Goal: Task Accomplishment & Management: Manage account settings

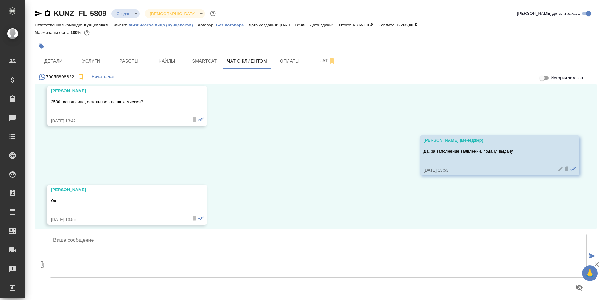
scroll to position [6068, 0]
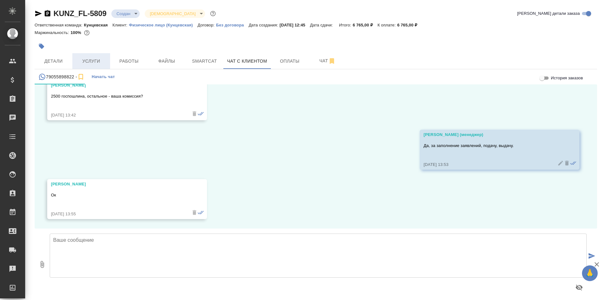
click at [98, 62] on span "Услуги" at bounding box center [91, 61] width 30 height 8
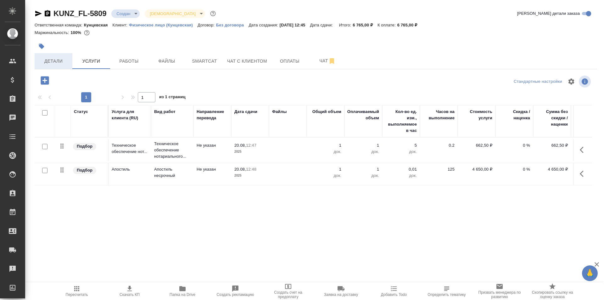
click at [59, 62] on span "Детали" at bounding box center [53, 61] width 30 height 8
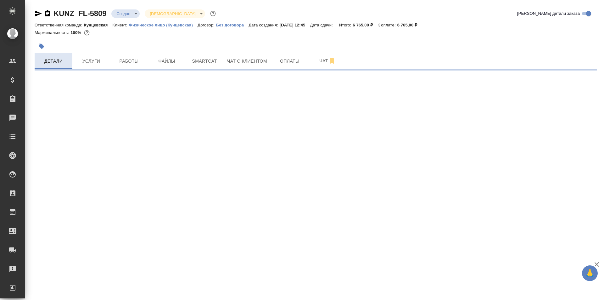
select select "RU"
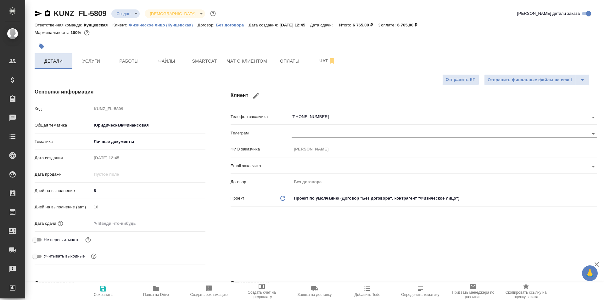
type textarea "x"
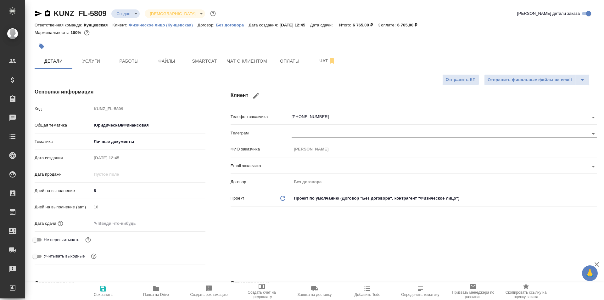
type textarea "x"
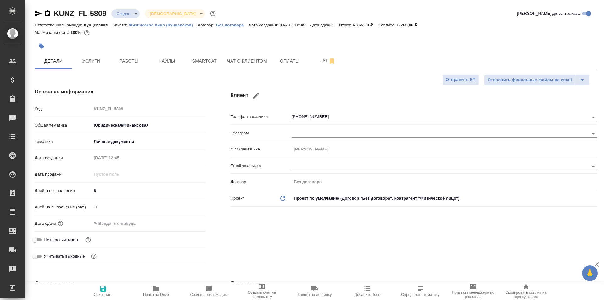
type textarea "x"
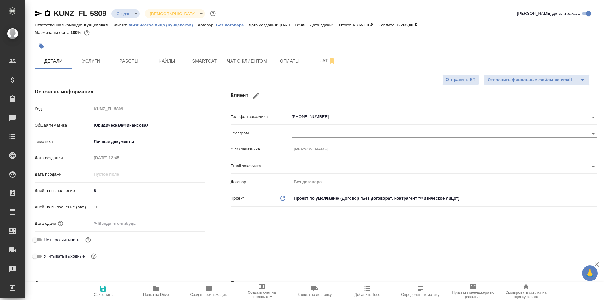
type textarea "x"
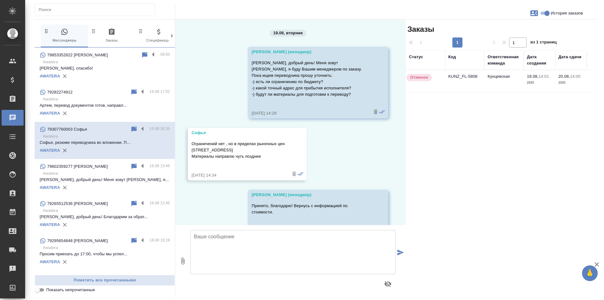
scroll to position [340, 0]
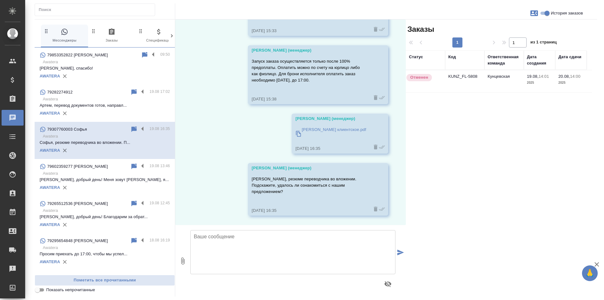
click at [94, 66] on p "Татьяна, спасибо!" at bounding box center [105, 68] width 130 height 6
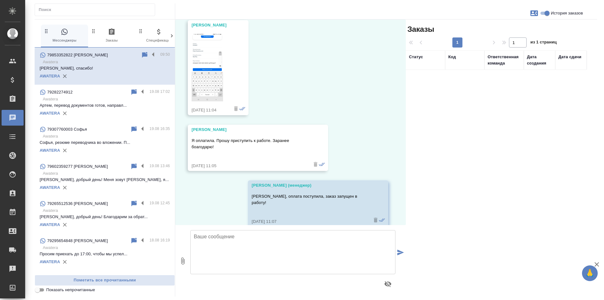
scroll to position [599, 0]
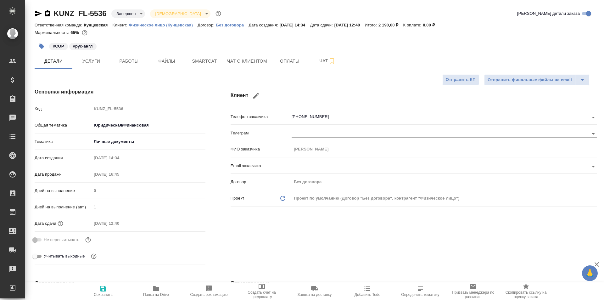
select select "RU"
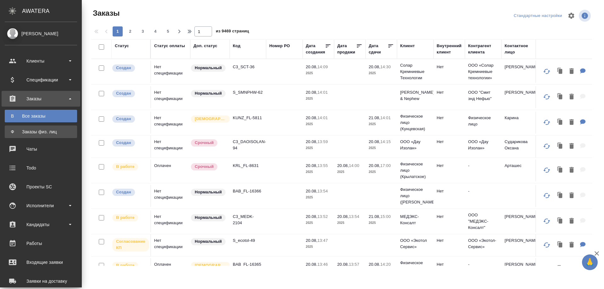
click at [37, 127] on link "Ф Заказы физ. лиц" at bounding box center [41, 132] width 72 height 13
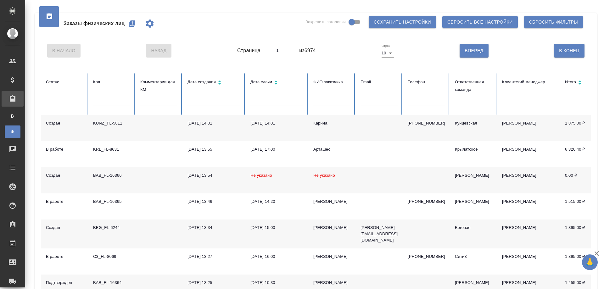
click at [465, 101] on div at bounding box center [473, 99] width 37 height 9
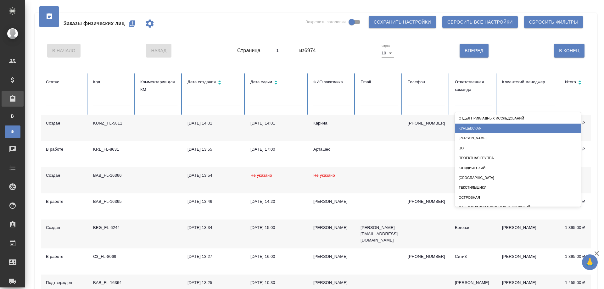
click at [472, 125] on div "Кунцевская" at bounding box center [518, 129] width 126 height 10
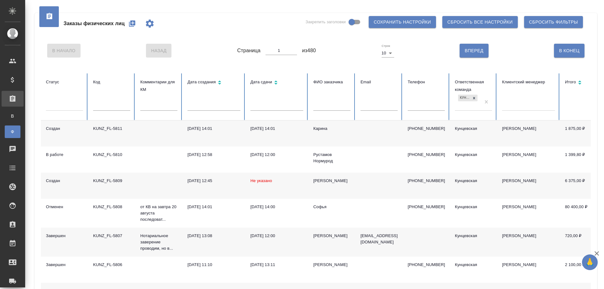
click at [345, 186] on td "Владислав" at bounding box center [332, 186] width 47 height 26
click at [131, 22] on icon "button" at bounding box center [132, 23] width 6 height 6
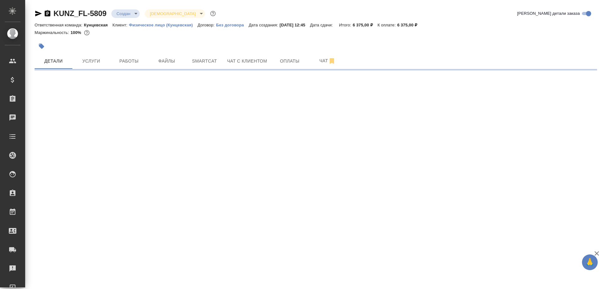
select select "RU"
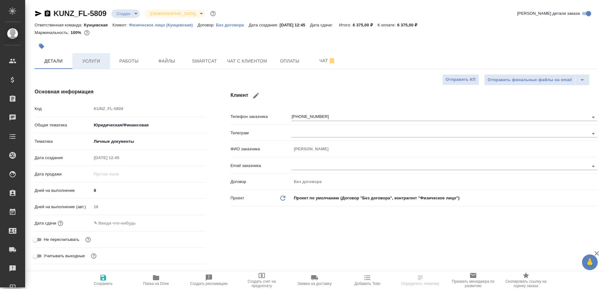
type textarea "x"
click at [317, 61] on span "Чат" at bounding box center [328, 61] width 30 height 8
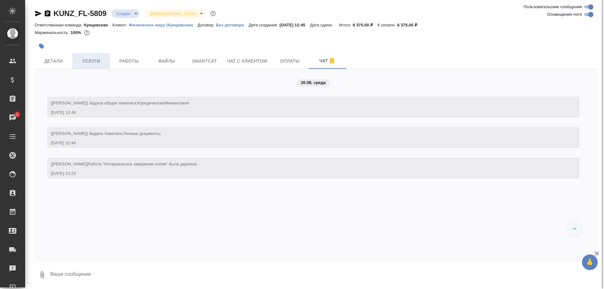
click at [84, 60] on span "Услуги" at bounding box center [91, 61] width 30 height 8
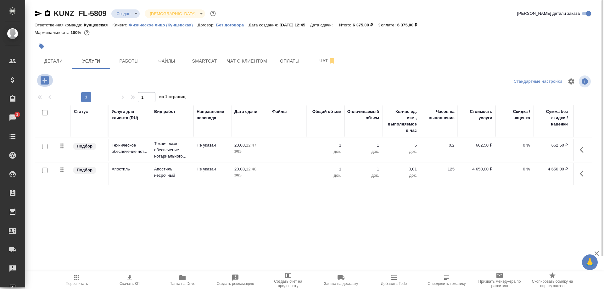
click at [45, 82] on icon "button" at bounding box center [44, 80] width 11 height 11
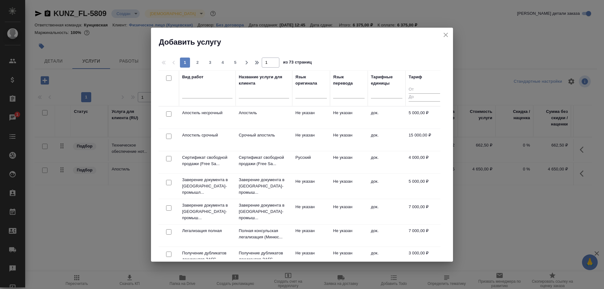
drag, startPoint x: 447, startPoint y: 36, endPoint x: 447, endPoint y: 40, distance: 3.5
click at [448, 37] on icon "close" at bounding box center [446, 35] width 4 height 4
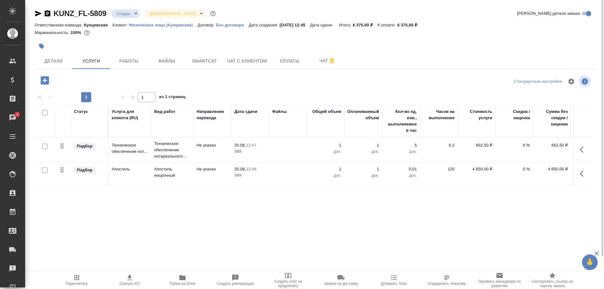
scroll to position [0, 36]
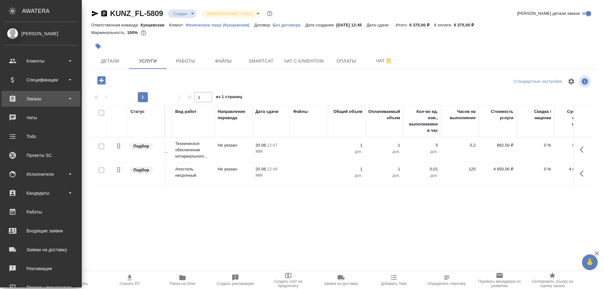
click at [49, 103] on div "Заказы" at bounding box center [41, 98] width 72 height 9
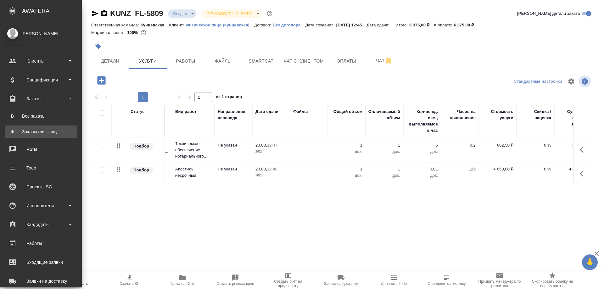
click at [49, 129] on div "Заказы физ. лиц" at bounding box center [41, 132] width 66 height 6
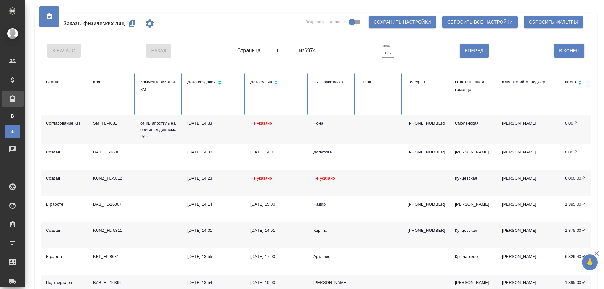
click at [464, 106] on div at bounding box center [473, 102] width 37 height 16
click at [464, 102] on div at bounding box center [473, 99] width 37 height 9
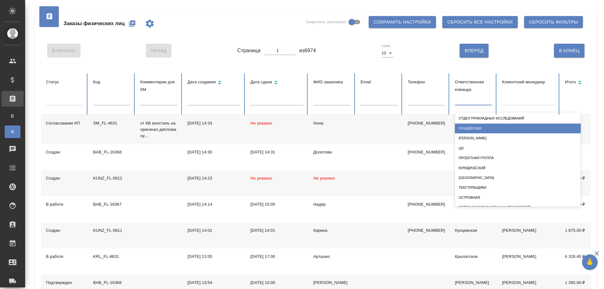
click at [476, 125] on div "Кунцевская" at bounding box center [518, 129] width 126 height 10
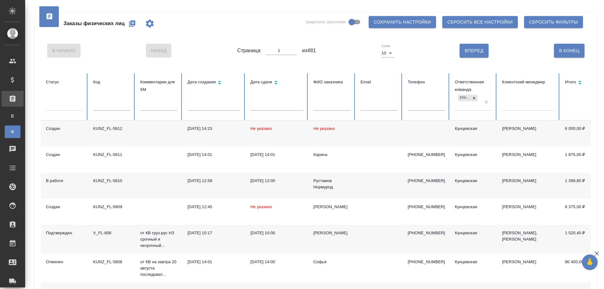
click at [290, 129] on td "Не указано" at bounding box center [277, 134] width 63 height 26
click at [291, 128] on td "Не указано" at bounding box center [277, 134] width 63 height 26
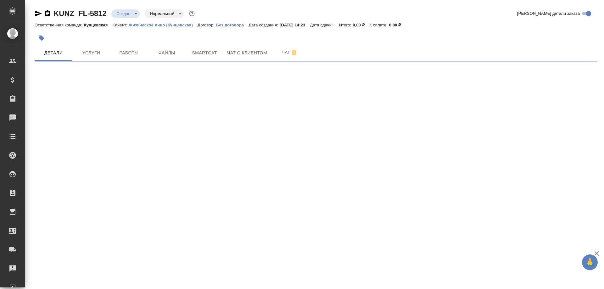
select select "RU"
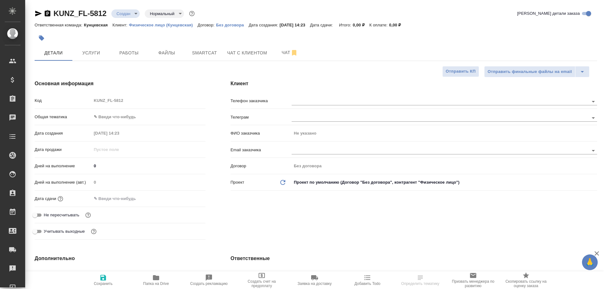
type textarea "x"
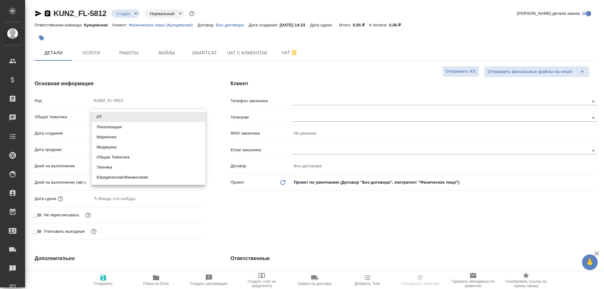
click at [122, 119] on body "🙏 .cls-1 fill:#fff; AWATERA [PERSON_NAME] Спецификации Заказы Чаты Todo Проекты…" at bounding box center [302, 144] width 604 height 289
click at [142, 178] on li "Юридическая/Финансовая" at bounding box center [149, 178] width 114 height 10
type input "yr-fn"
type textarea "x"
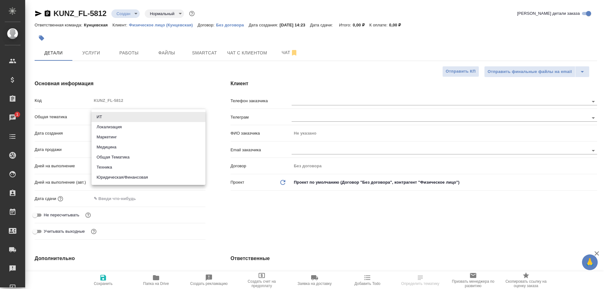
type textarea "x"
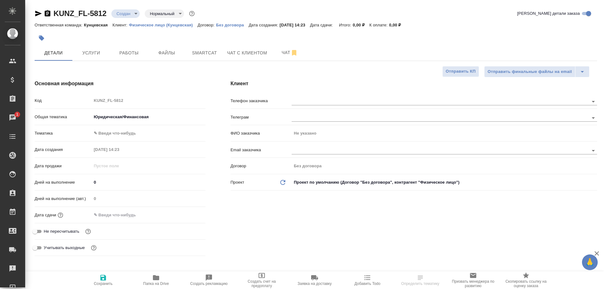
click at [129, 130] on body "🙏 .cls-1 fill:#fff; AWATERA [PERSON_NAME] Спецификации Заказы 1 Чаты Todo Проек…" at bounding box center [302, 144] width 604 height 289
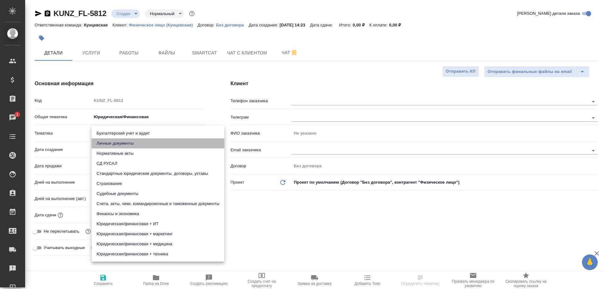
click at [133, 145] on li "Личные документы" at bounding box center [158, 144] width 133 height 10
type textarea "x"
type input "5a8b8b956a9677013d343cfe"
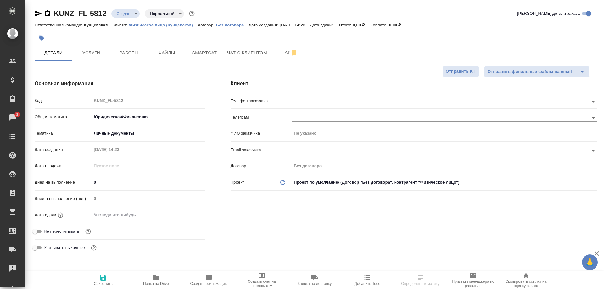
click at [134, 136] on body "🙏 .cls-1 fill:#fff; AWATERA [PERSON_NAME] Спецификации Заказы 1 Чаты Todo Проек…" at bounding box center [302, 144] width 604 height 289
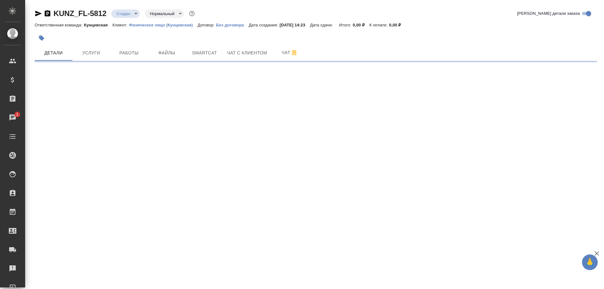
select select "RU"
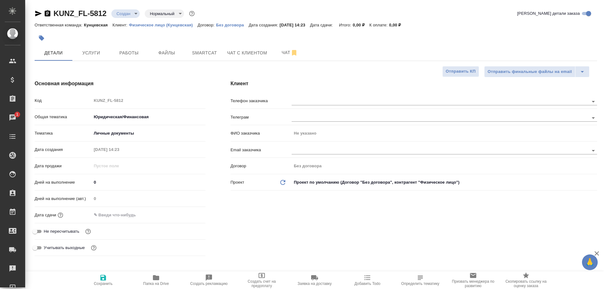
type textarea "x"
click at [91, 58] on button "Услуги" at bounding box center [91, 53] width 38 height 16
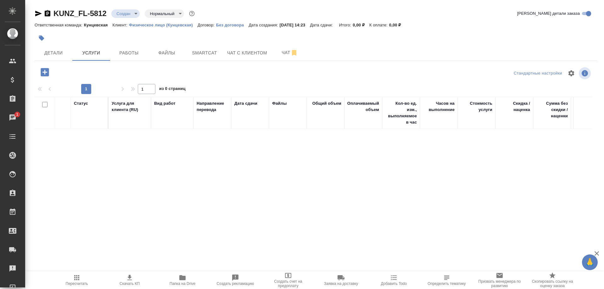
click at [41, 71] on icon "button" at bounding box center [45, 72] width 8 height 8
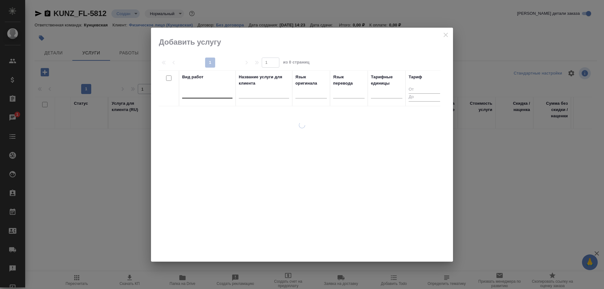
click at [210, 94] on div at bounding box center [207, 92] width 50 height 9
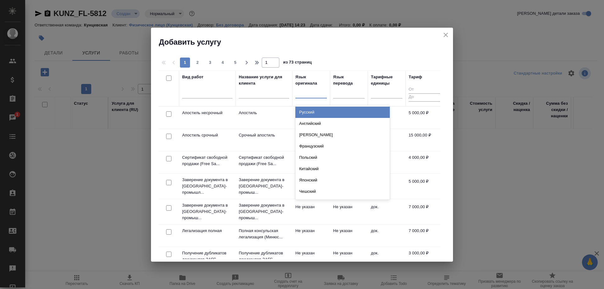
click at [304, 96] on div at bounding box center [311, 92] width 31 height 9
type input "рус"
click at [314, 110] on div "Русский" at bounding box center [343, 112] width 94 height 11
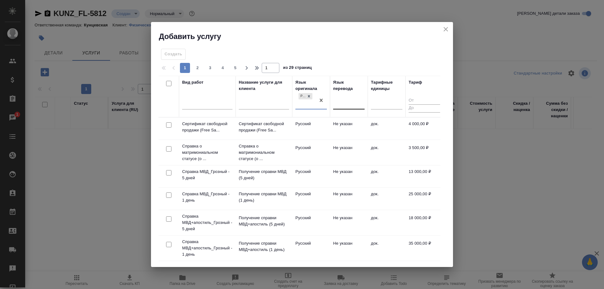
click at [347, 99] on div at bounding box center [348, 103] width 31 height 9
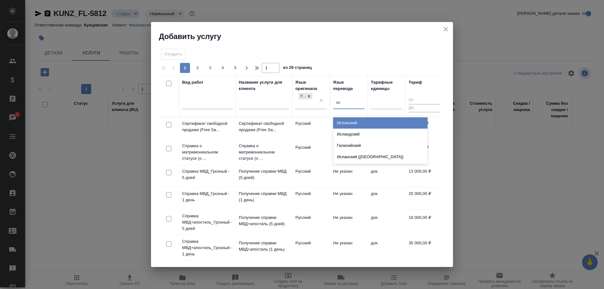
type input "исп"
click at [349, 123] on div "Испанский" at bounding box center [380, 122] width 94 height 11
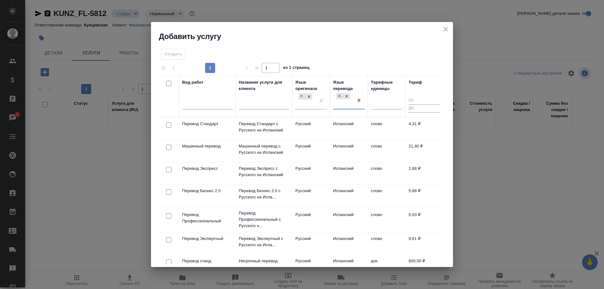
click at [393, 129] on td "слово" at bounding box center [387, 129] width 38 height 22
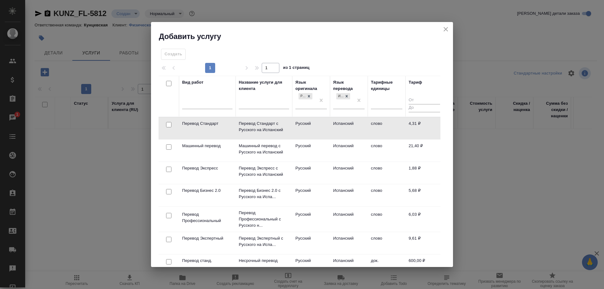
click at [393, 129] on td "слово" at bounding box center [387, 128] width 38 height 22
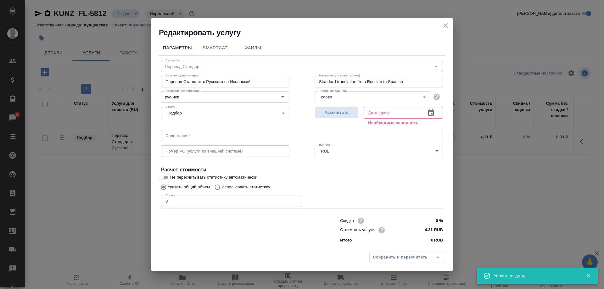
click at [171, 200] on input "0" at bounding box center [231, 201] width 141 height 11
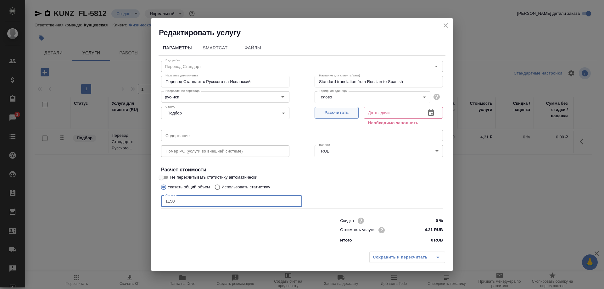
type input "1150"
click at [339, 115] on span "Рассчитать" at bounding box center [336, 112] width 37 height 7
type input "21.08.2025 11:00"
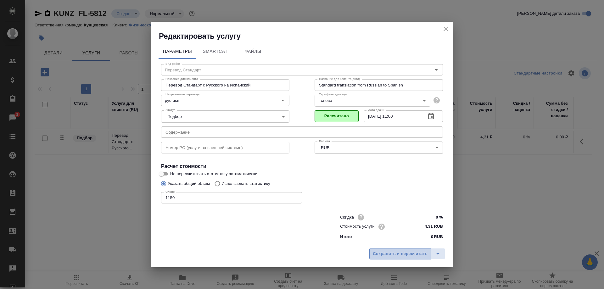
click at [392, 257] on span "Сохранить и пересчитать" at bounding box center [400, 254] width 55 height 7
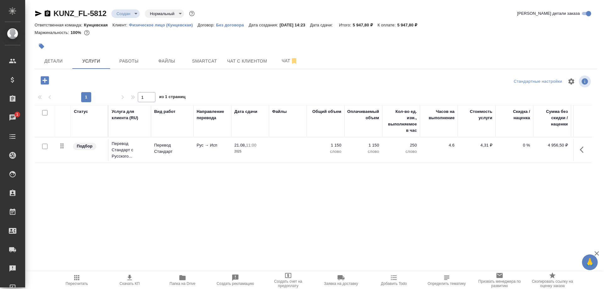
click at [42, 82] on icon "button" at bounding box center [45, 80] width 8 height 8
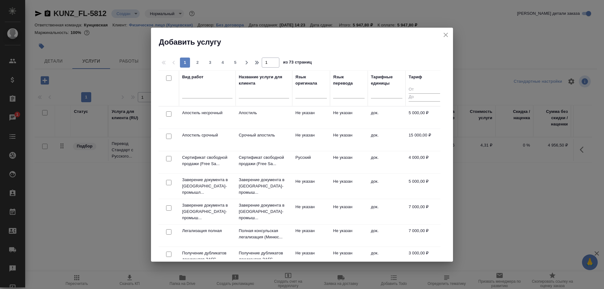
click at [309, 118] on td "Не указан" at bounding box center [311, 118] width 38 height 22
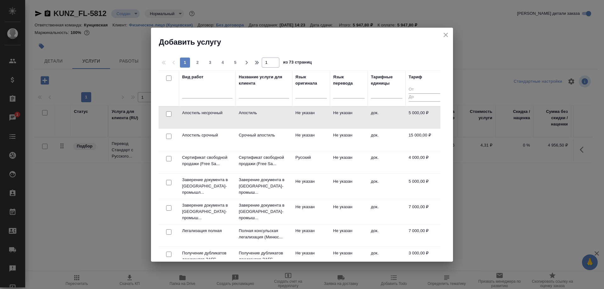
click at [269, 118] on td "Апостиль" at bounding box center [264, 118] width 57 height 22
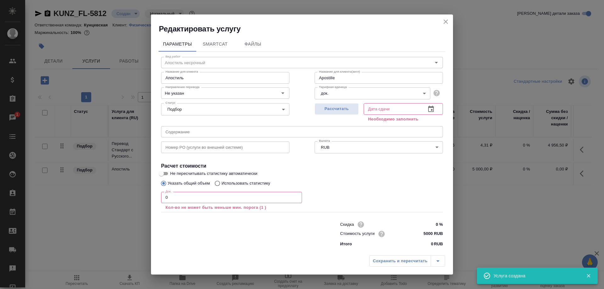
click at [200, 201] on input "0" at bounding box center [231, 197] width 141 height 11
type input "Apostille"
type input "1"
type input "Apostille"
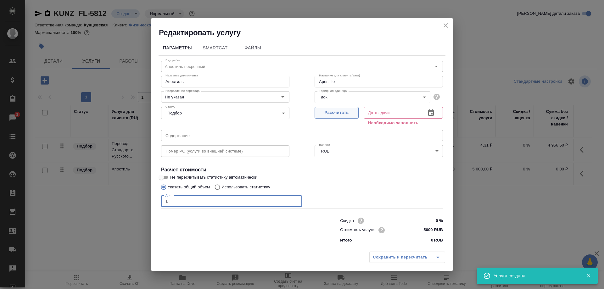
type input "1"
click at [340, 109] on button "Рассчитать" at bounding box center [337, 113] width 44 height 12
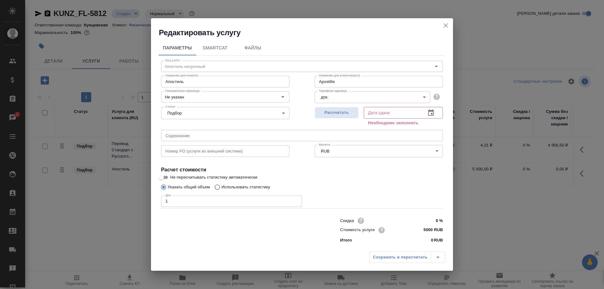
type input "Apostille"
type input "11.09.2025 11:25"
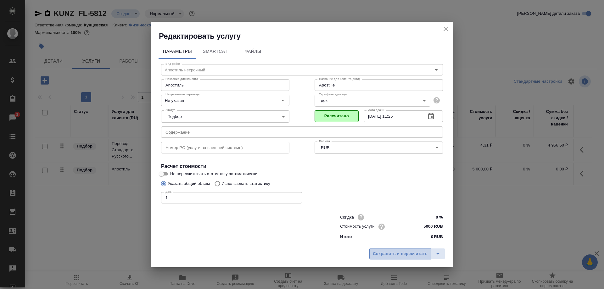
click at [403, 258] on button "Сохранить и пересчитать" at bounding box center [401, 253] width 62 height 11
type input "Apostille"
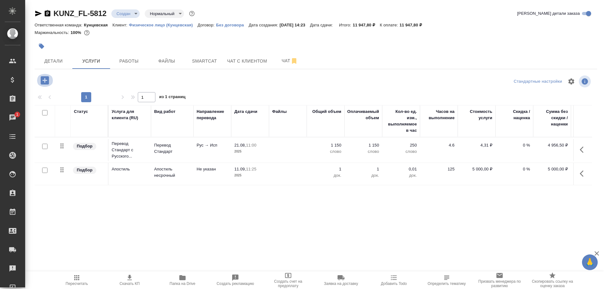
click at [46, 76] on icon "button" at bounding box center [44, 80] width 11 height 11
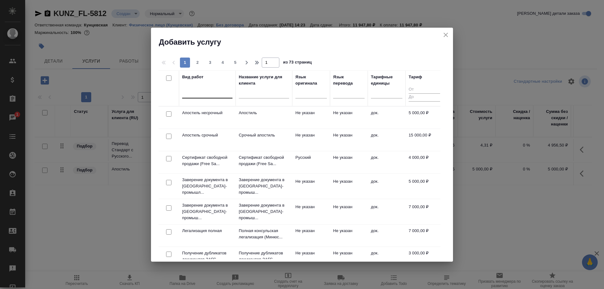
click at [202, 97] on div at bounding box center [207, 93] width 50 height 12
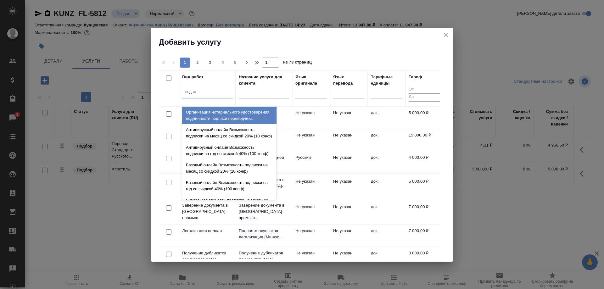
type input "подписи"
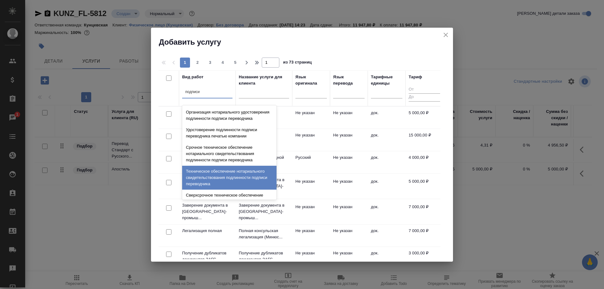
click at [224, 182] on div "Техническое обеспечение нотариального свидетельствования подлинности подписи пе…" at bounding box center [229, 178] width 94 height 24
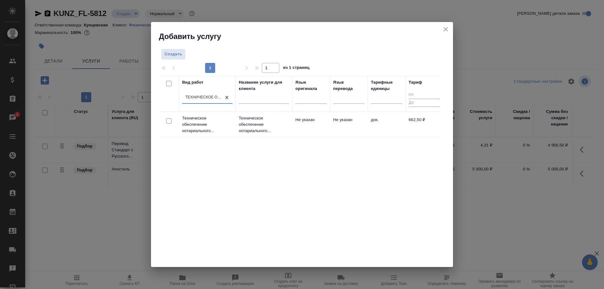
click at [233, 130] on td "Техническое обеспечение нотариального..." at bounding box center [207, 124] width 57 height 25
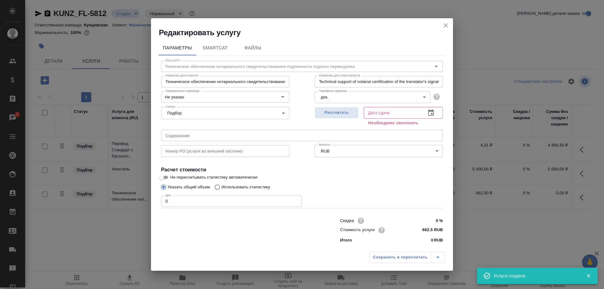
click at [187, 204] on input "0" at bounding box center [231, 201] width 141 height 11
type input "1"
click at [326, 116] on span "Рассчитать" at bounding box center [336, 112] width 37 height 7
type input "20.08.2025 14:38"
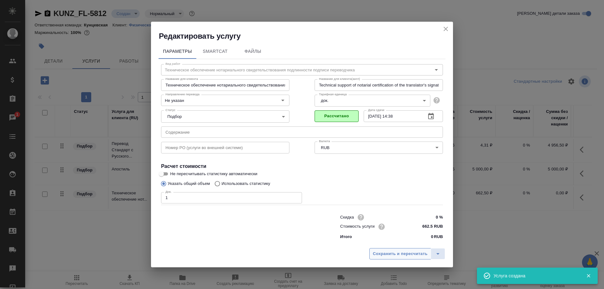
click at [394, 259] on button "Сохранить и пересчитать" at bounding box center [401, 253] width 62 height 11
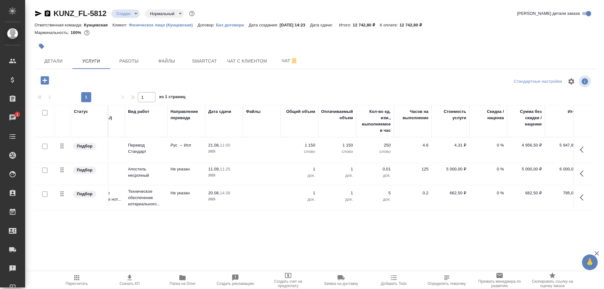
scroll to position [0, 36]
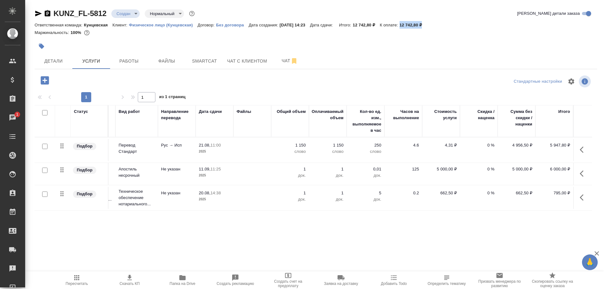
drag, startPoint x: 408, startPoint y: 24, endPoint x: 430, endPoint y: 24, distance: 21.7
click at [427, 24] on p "12 742,80 ₽" at bounding box center [413, 25] width 27 height 5
copy p "12 742,80 ₽"
click at [579, 151] on button "button" at bounding box center [583, 149] width 15 height 15
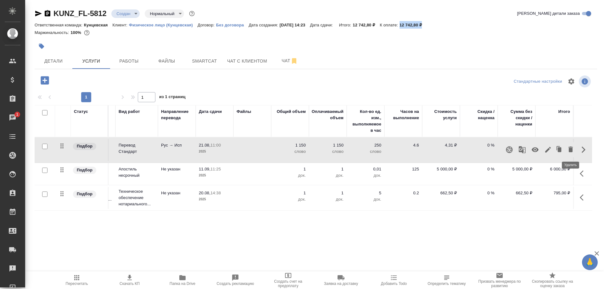
click at [570, 145] on button "button" at bounding box center [571, 149] width 11 height 15
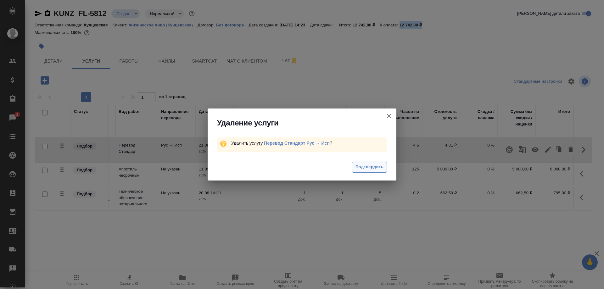
click at [378, 168] on span "Подтвердить" at bounding box center [370, 167] width 28 height 7
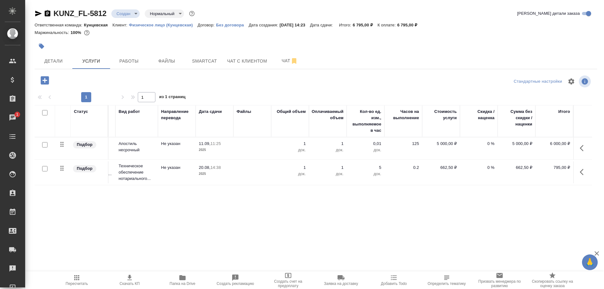
click at [555, 169] on p "795,00 ₽" at bounding box center [554, 168] width 31 height 6
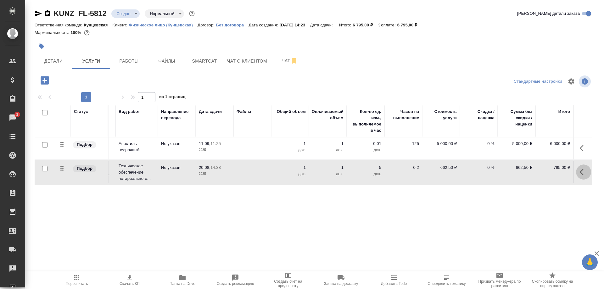
click at [584, 170] on icon "button" at bounding box center [584, 172] width 8 height 8
click at [569, 173] on icon "button" at bounding box center [571, 172] width 8 height 8
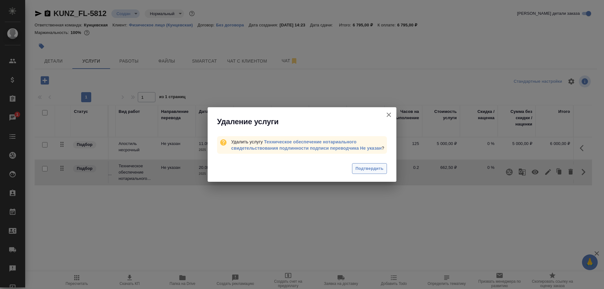
click at [366, 170] on span "Подтвердить" at bounding box center [370, 168] width 28 height 7
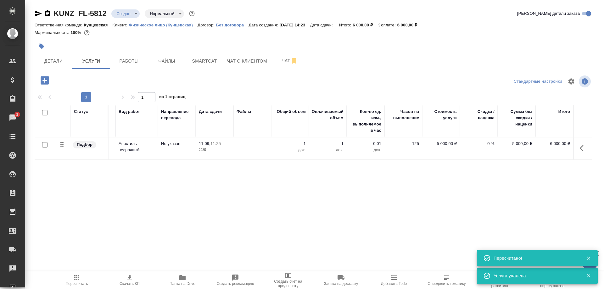
click at [583, 147] on icon "button" at bounding box center [584, 149] width 8 height 8
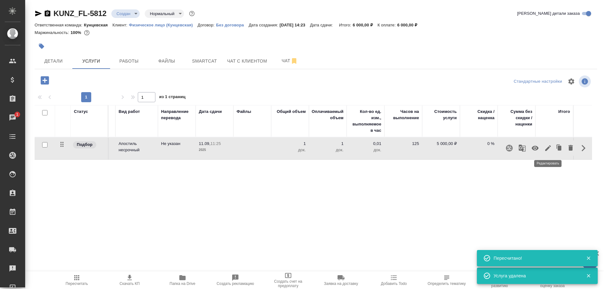
click at [548, 147] on icon "button" at bounding box center [549, 149] width 8 height 8
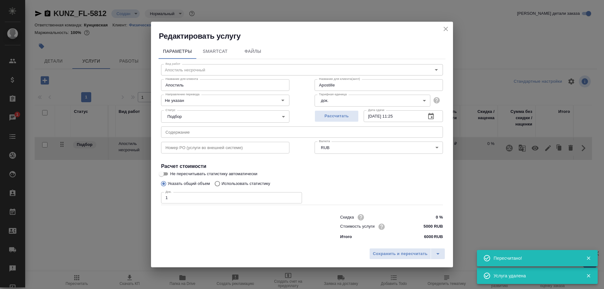
type input "Apostille"
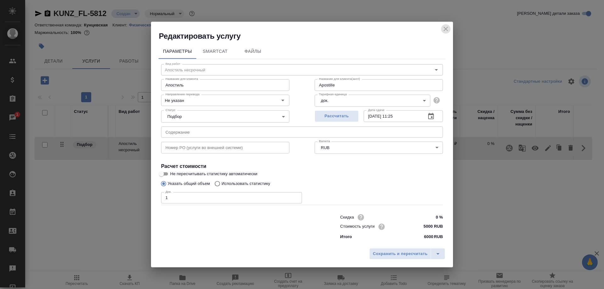
click at [446, 30] on icon "close" at bounding box center [446, 29] width 8 height 8
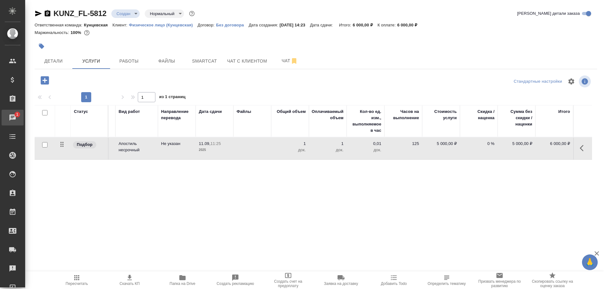
click at [13, 120] on div "Чаты" at bounding box center [5, 117] width 16 height 9
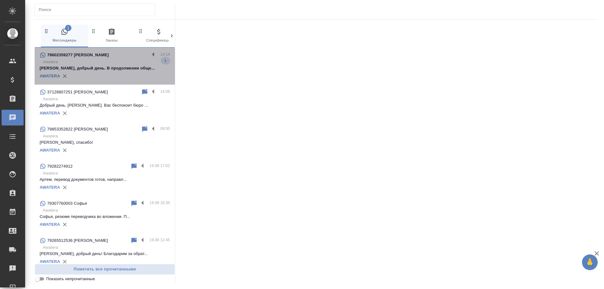
click at [118, 80] on div "AWATERA" at bounding box center [105, 75] width 130 height 9
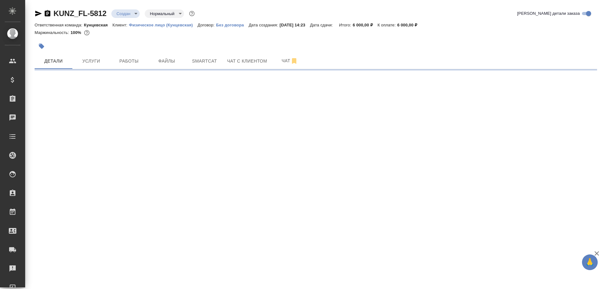
select select "RU"
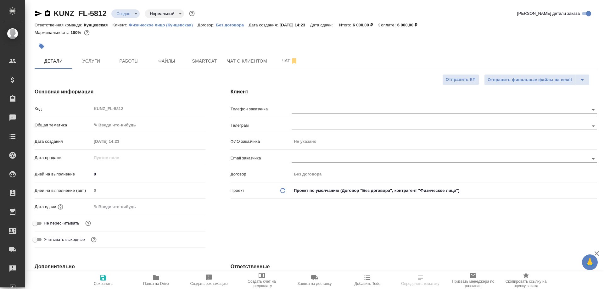
type textarea "x"
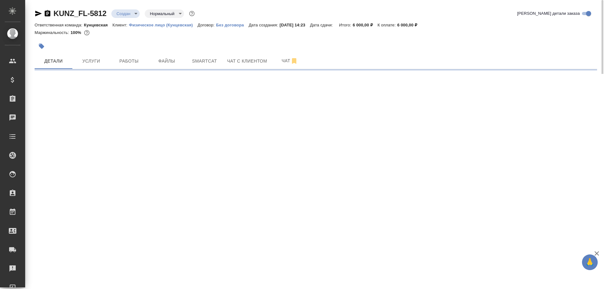
select select "RU"
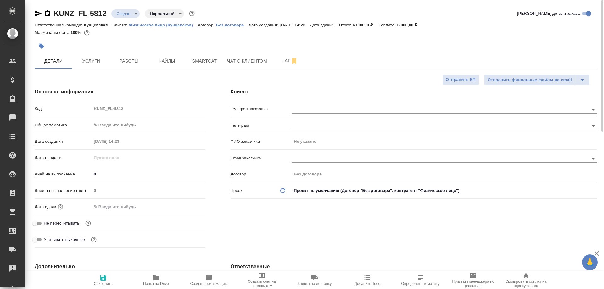
type textarea "x"
click at [138, 14] on body "🙏 .cls-1 fill:#fff; AWATERA [PERSON_NAME] Спецификации Заказы 0 Чаты Todo Проек…" at bounding box center [302, 144] width 604 height 289
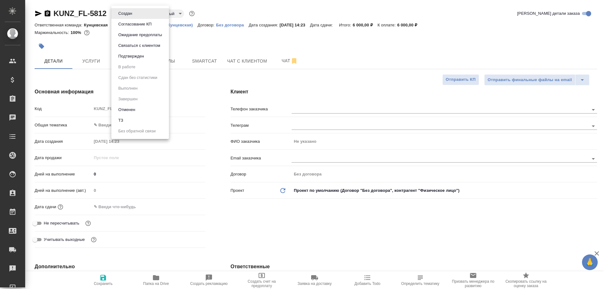
click at [216, 47] on div at bounding box center [302, 144] width 604 height 289
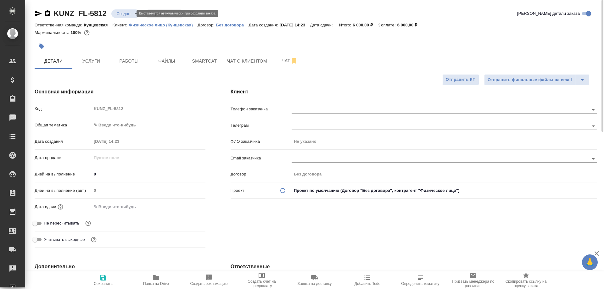
click at [129, 14] on body "🙏 .cls-1 fill:#fff; AWATERA [PERSON_NAME] Спецификации Заказы 0 Чаты Todo Проек…" at bounding box center [302, 144] width 604 height 289
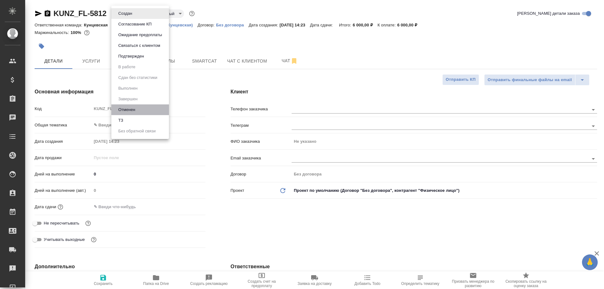
click at [142, 111] on li "Отменен" at bounding box center [140, 110] width 58 height 11
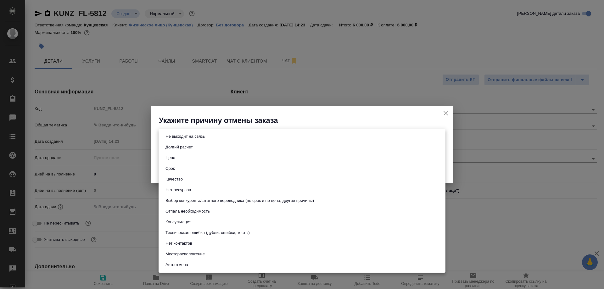
click at [228, 137] on body "🙏 .cls-1 fill:#fff; AWATERA [PERSON_NAME] Спецификации Заказы 0 Чаты Todo Проек…" at bounding box center [302, 144] width 604 height 289
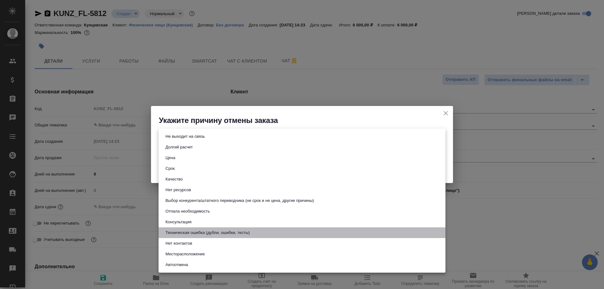
click at [200, 233] on button "Техническая ошибка (дубли, ошибки, тесты)" at bounding box center [208, 233] width 88 height 7
type input "technicalError"
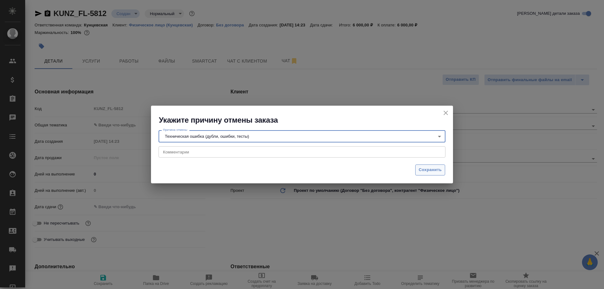
click at [424, 173] on span "Сохранить" at bounding box center [430, 170] width 23 height 7
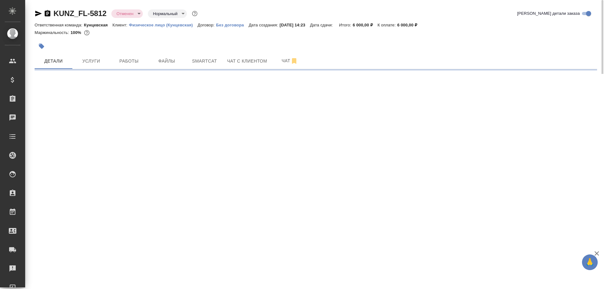
select select "RU"
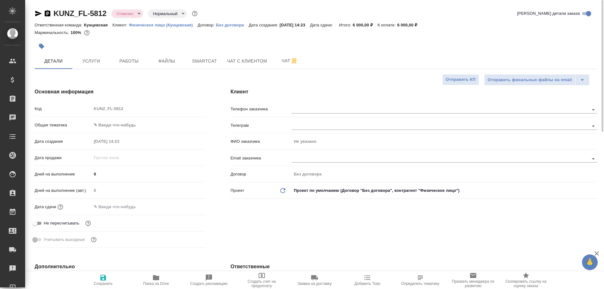
type textarea "x"
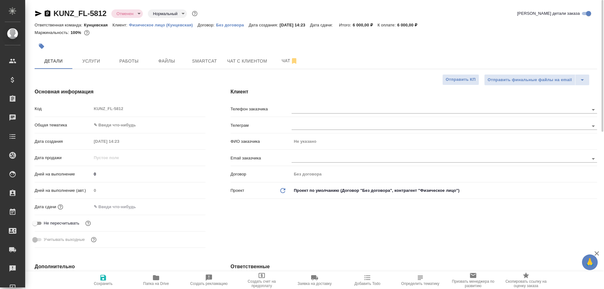
type textarea "x"
